Goal: Task Accomplishment & Management: Complete application form

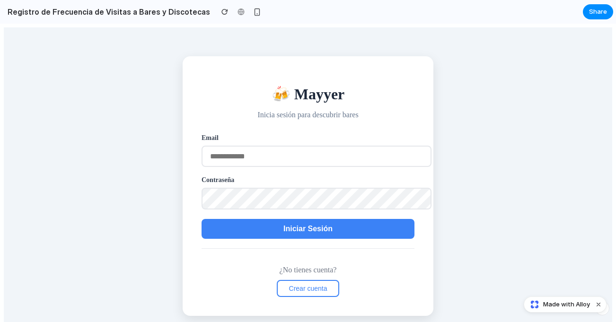
click at [301, 231] on span "Iniciar Sesión" at bounding box center [307, 229] width 49 height 8
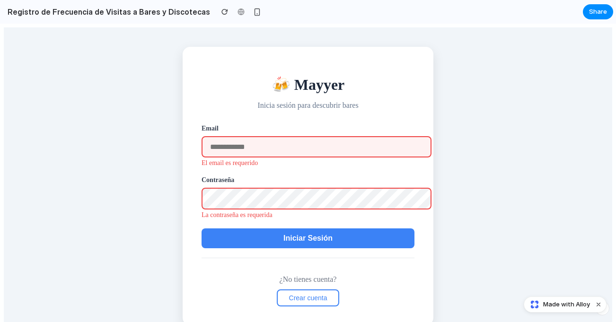
click at [296, 242] on span "Iniciar Sesión" at bounding box center [307, 238] width 49 height 8
click at [292, 235] on span "Iniciar Sesión" at bounding box center [307, 238] width 49 height 8
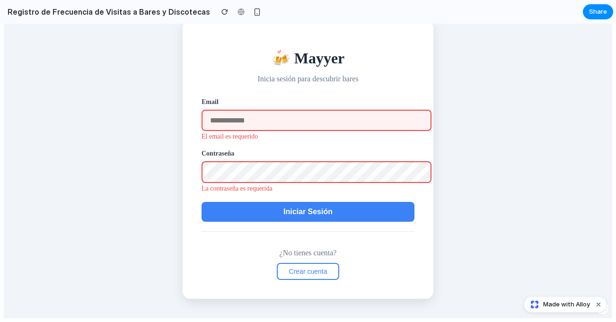
click at [289, 249] on div "¿No tienes cuenta? Crear cuenta" at bounding box center [307, 255] width 213 height 49
click at [289, 265] on button "Crear cuenta" at bounding box center [308, 271] width 63 height 17
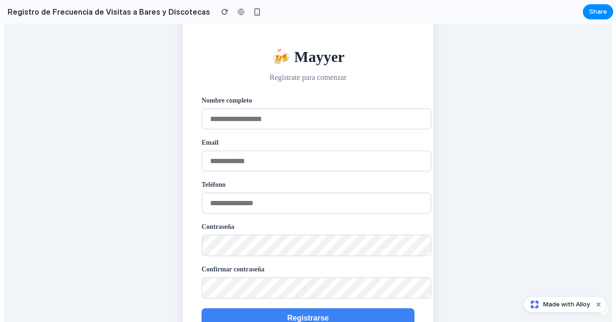
scroll to position [118, 0]
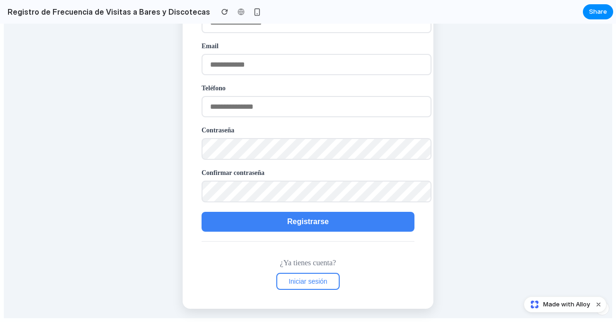
click at [275, 221] on button "Registrarse" at bounding box center [307, 222] width 213 height 20
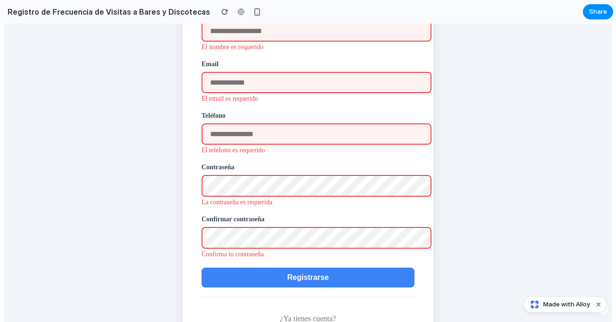
scroll to position [71, 0]
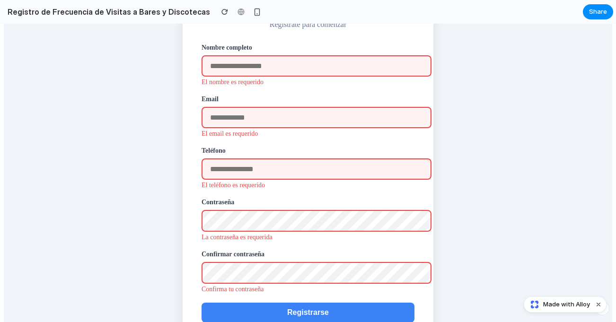
click at [234, 73] on input "text" at bounding box center [316, 65] width 230 height 21
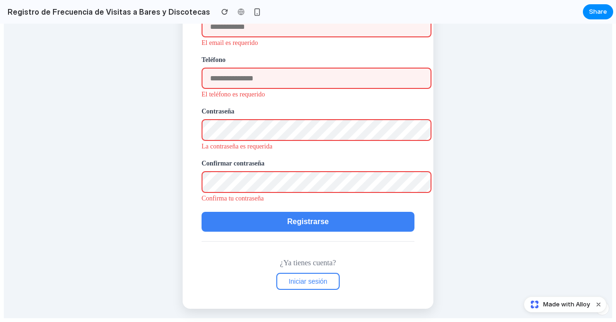
click at [308, 277] on button "Iniciar sesión" at bounding box center [307, 281] width 63 height 17
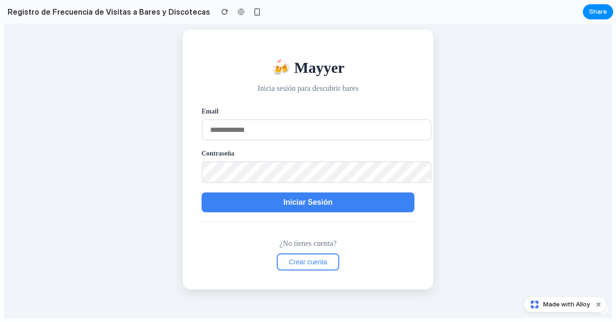
click at [272, 136] on input "email" at bounding box center [316, 129] width 230 height 21
type input "**********"
click at [274, 204] on button "Iniciar Sesión" at bounding box center [307, 202] width 213 height 20
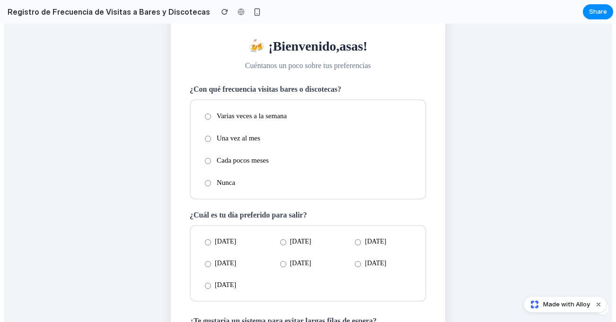
click at [232, 117] on label "Varias veces a la semana" at bounding box center [307, 116] width 219 height 17
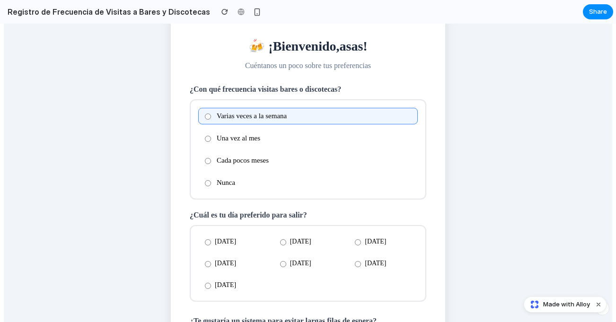
scroll to position [168, 0]
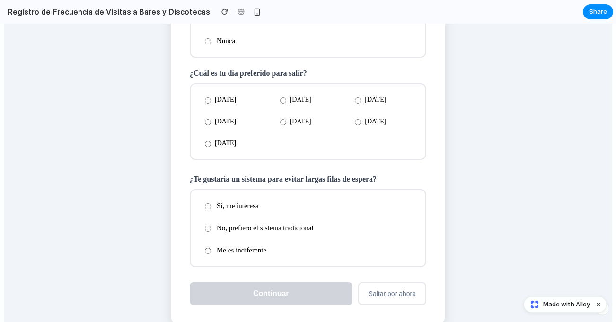
click at [297, 119] on label "[DATE]" at bounding box center [308, 121] width 70 height 16
click at [262, 227] on label "No, prefiero el sistema tradicional" at bounding box center [307, 228] width 219 height 17
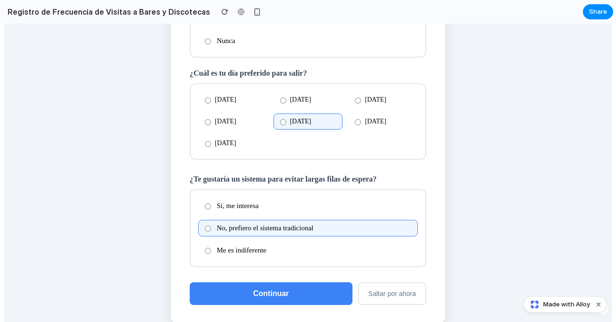
click at [272, 297] on span "Continuar" at bounding box center [271, 293] width 36 height 8
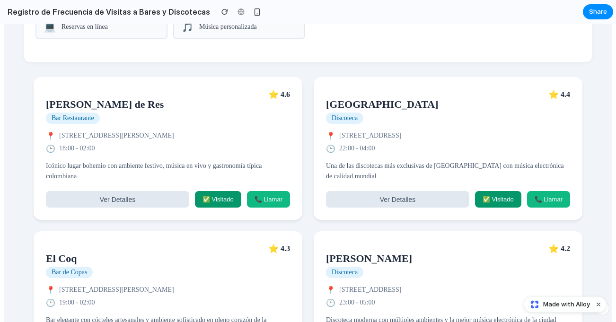
scroll to position [473, 0]
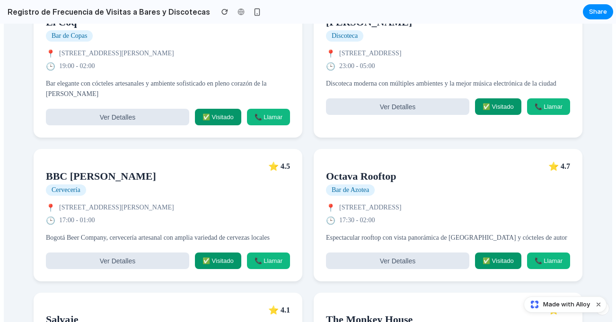
click at [219, 125] on button "✅ Visitado" at bounding box center [218, 117] width 46 height 17
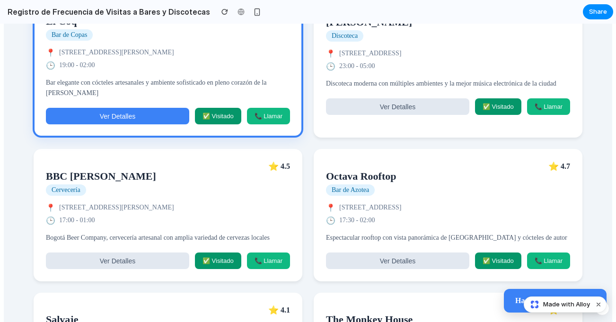
click at [153, 124] on button "Ver Detalles" at bounding box center [117, 116] width 143 height 17
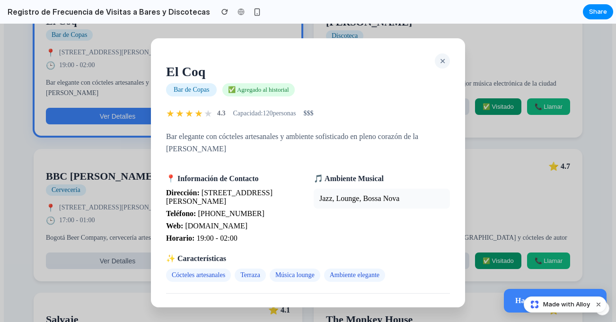
click at [443, 58] on div "El Coq Bar de Copas ✅ Agregado al historial ✕ ★ ★ ★ ★ ★ 4.3 Capacidad: 120 pers…" at bounding box center [308, 172] width 314 height 269
click at [439, 58] on span "✕" at bounding box center [442, 61] width 6 height 8
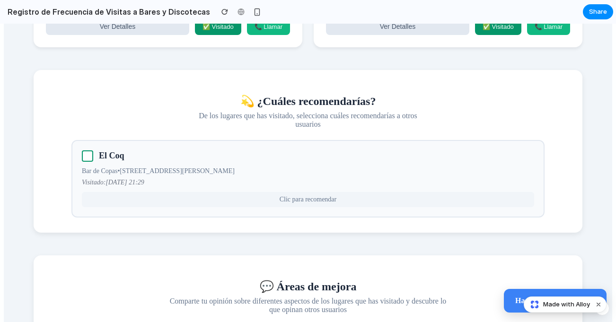
scroll to position [898, 0]
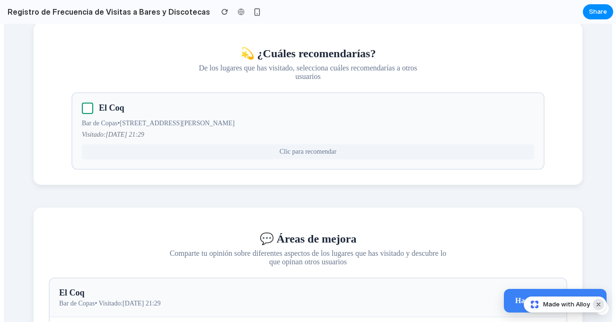
click at [593, 304] on button "Dismiss watermark" at bounding box center [598, 304] width 11 height 11
click at [518, 303] on p "Has seleccionado: El Coq" at bounding box center [555, 300] width 80 height 9
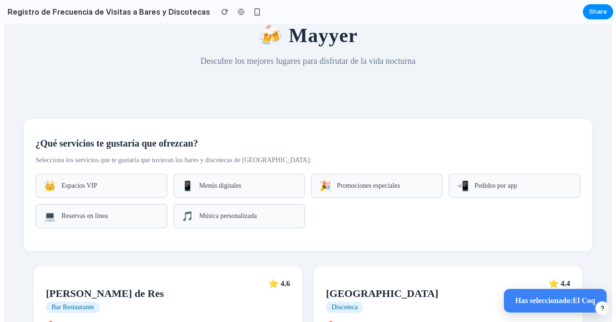
scroll to position [0, 0]
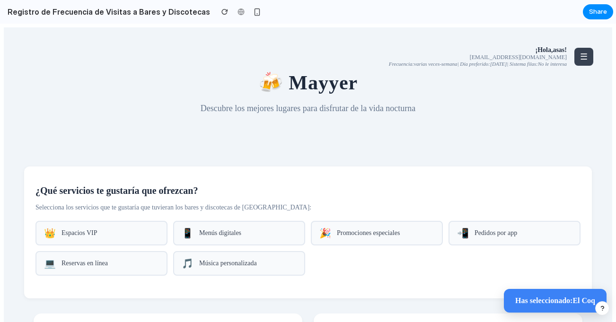
click at [574, 60] on button "☰" at bounding box center [583, 57] width 19 height 18
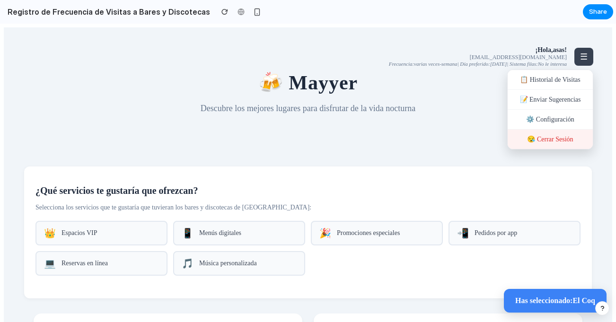
click at [560, 141] on div "😪 Cerrar Sesión" at bounding box center [549, 139] width 85 height 19
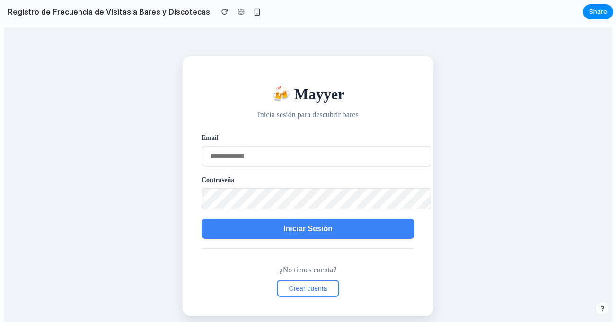
click at [522, 122] on div "🍻 Mayyer Inicia sesión para descubrir bares Email Contraseña Iniciar Sesión ¿No…" at bounding box center [308, 185] width 608 height 317
